Goal: Navigation & Orientation: Find specific page/section

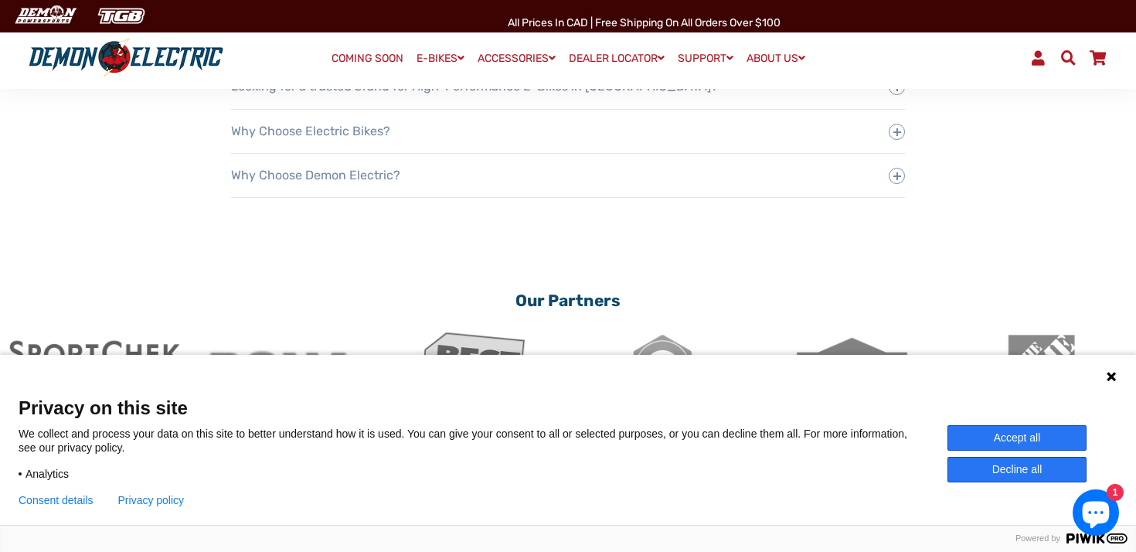
scroll to position [2940, 0]
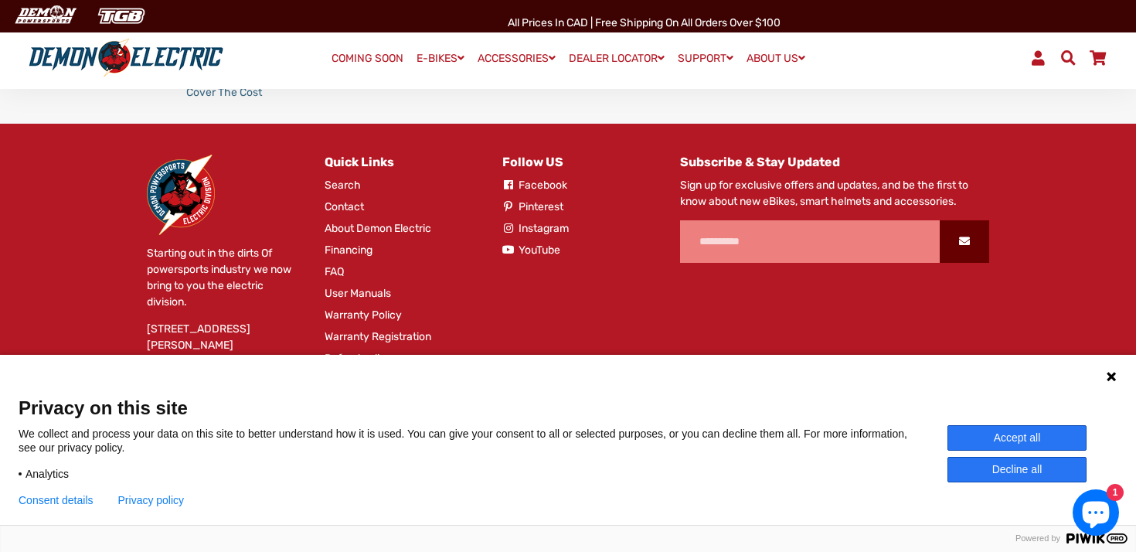
click at [1112, 376] on icon at bounding box center [1110, 376] width 9 height 9
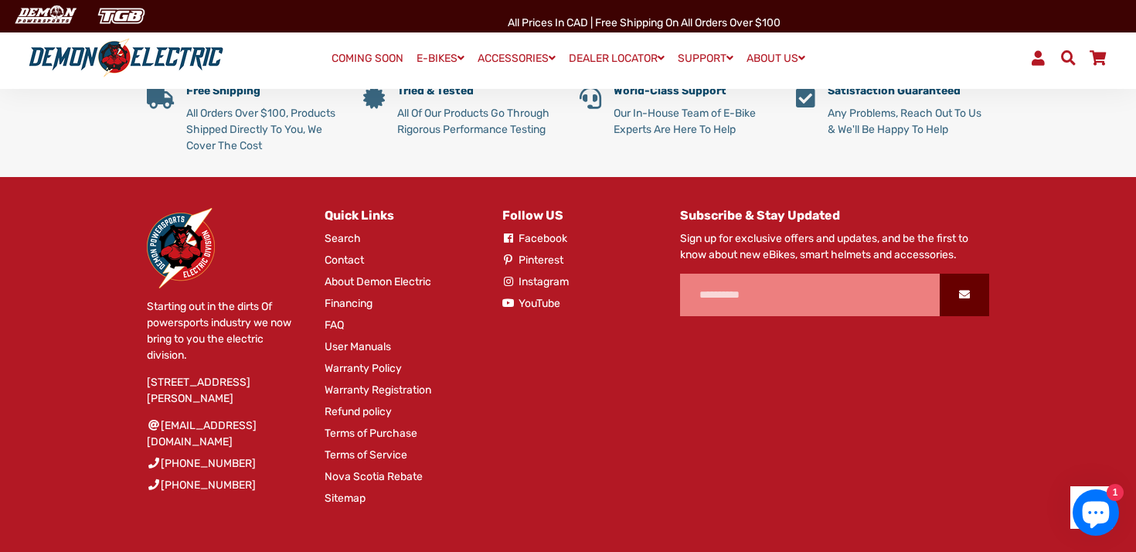
scroll to position [2883, 0]
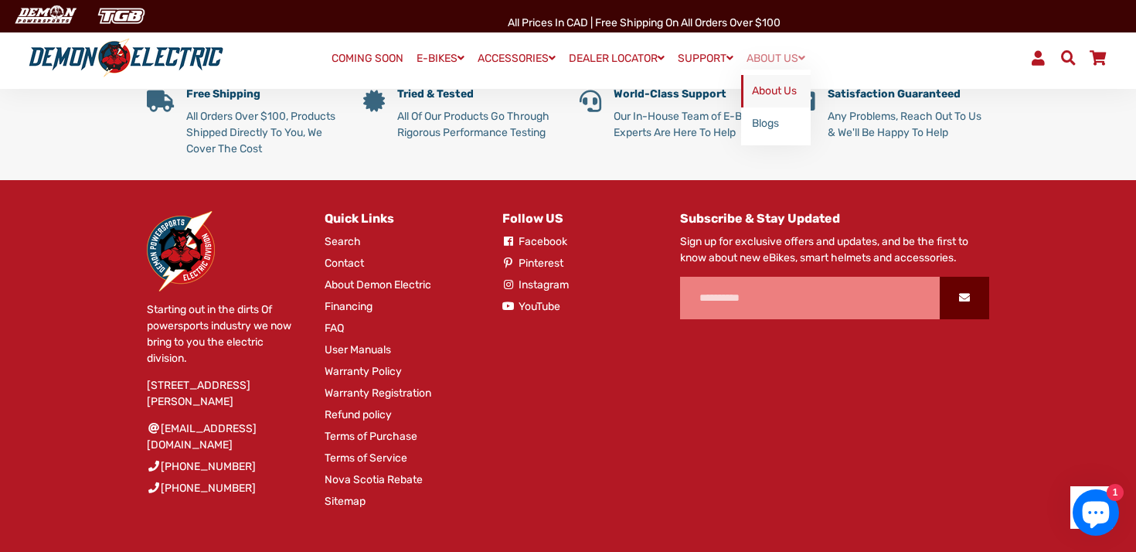
click at [781, 82] on link "About Us" at bounding box center [776, 91] width 70 height 32
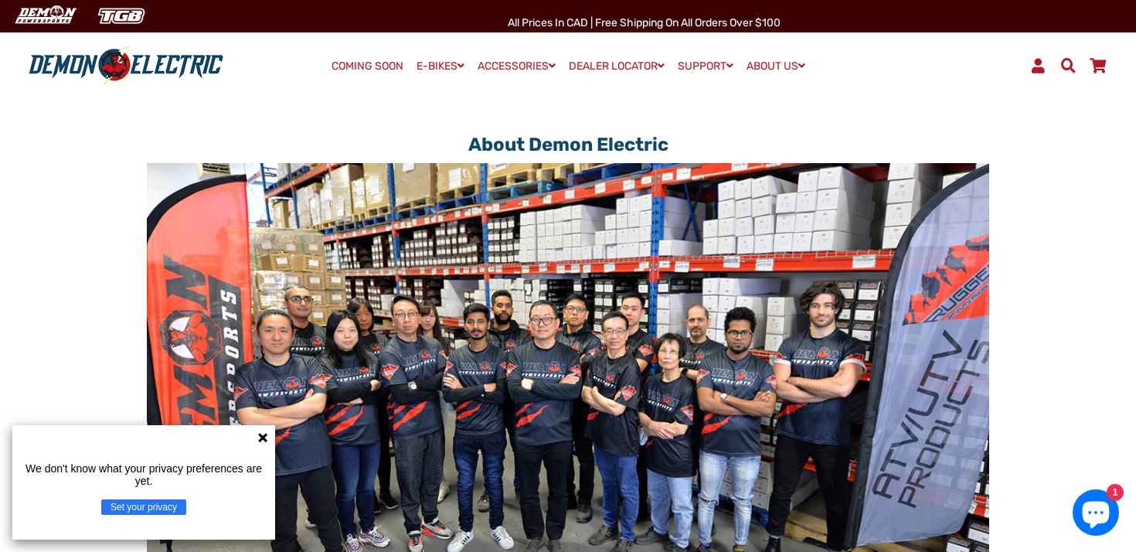
scroll to position [47, 0]
